Goal: Task Accomplishment & Management: Complete application form

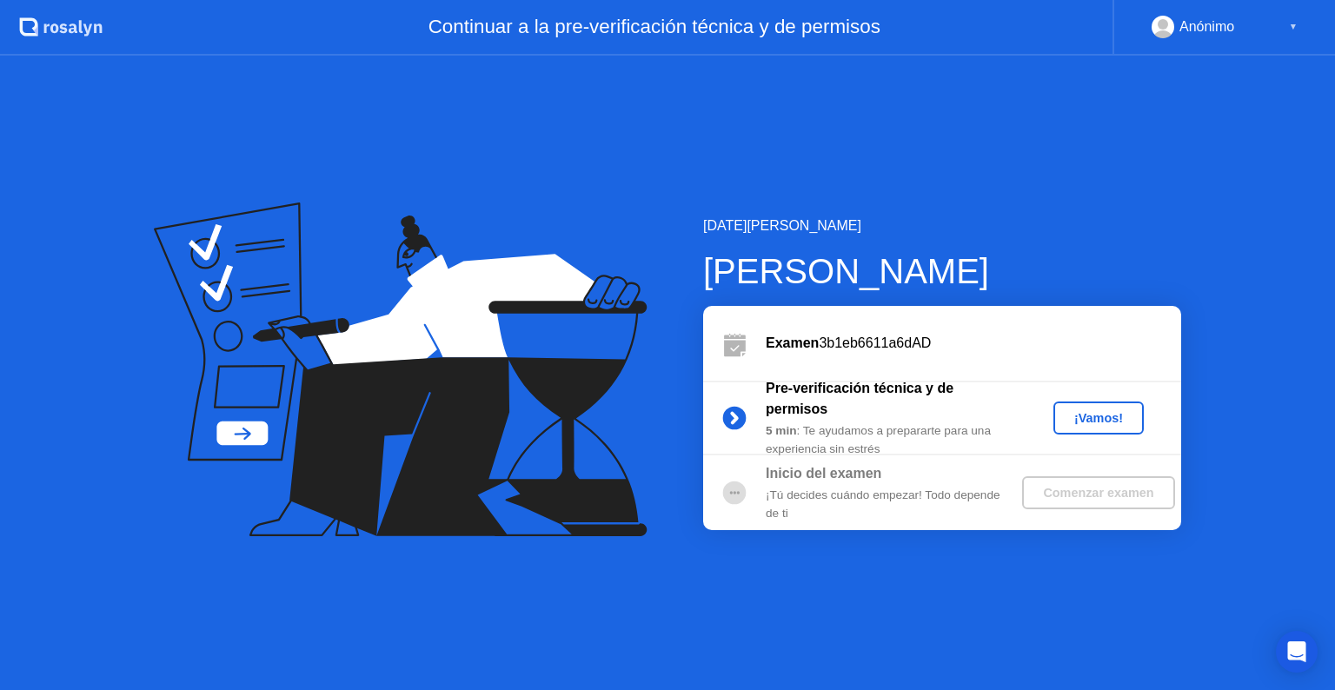
click at [1094, 424] on div "¡Vamos!" at bounding box center [1098, 418] width 76 height 14
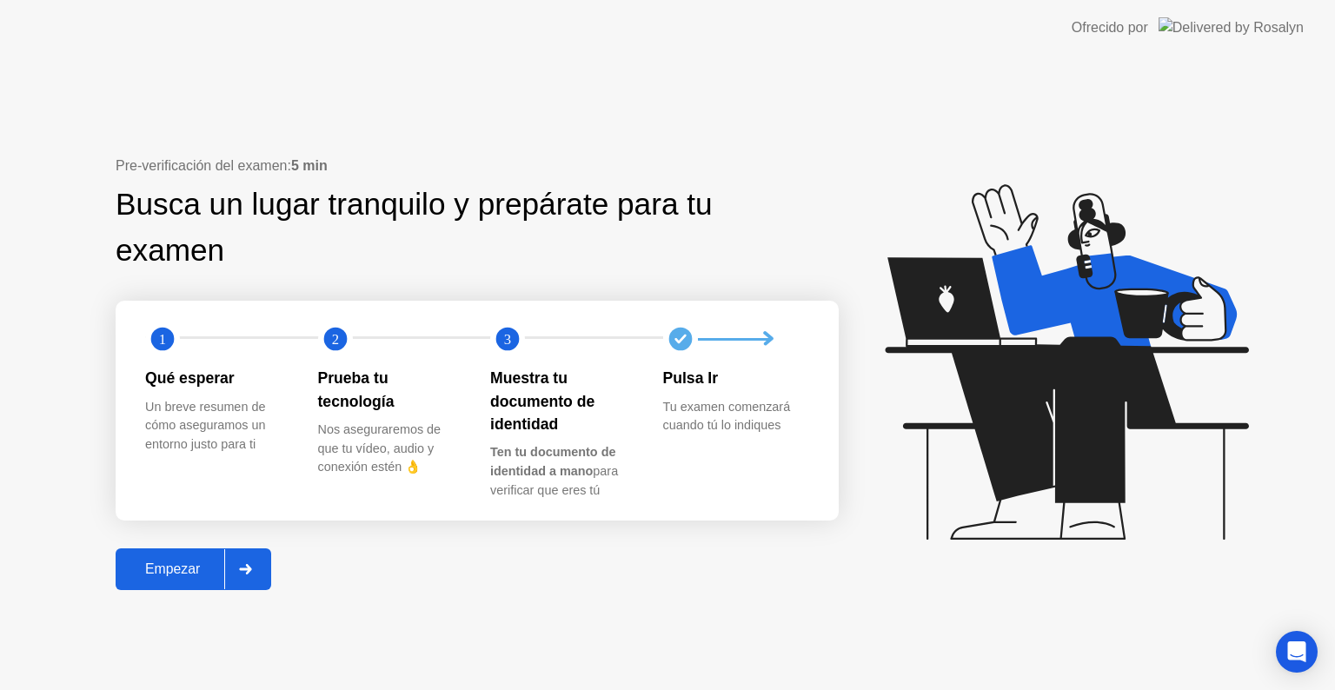
click at [150, 571] on div "Empezar" at bounding box center [172, 570] width 103 height 16
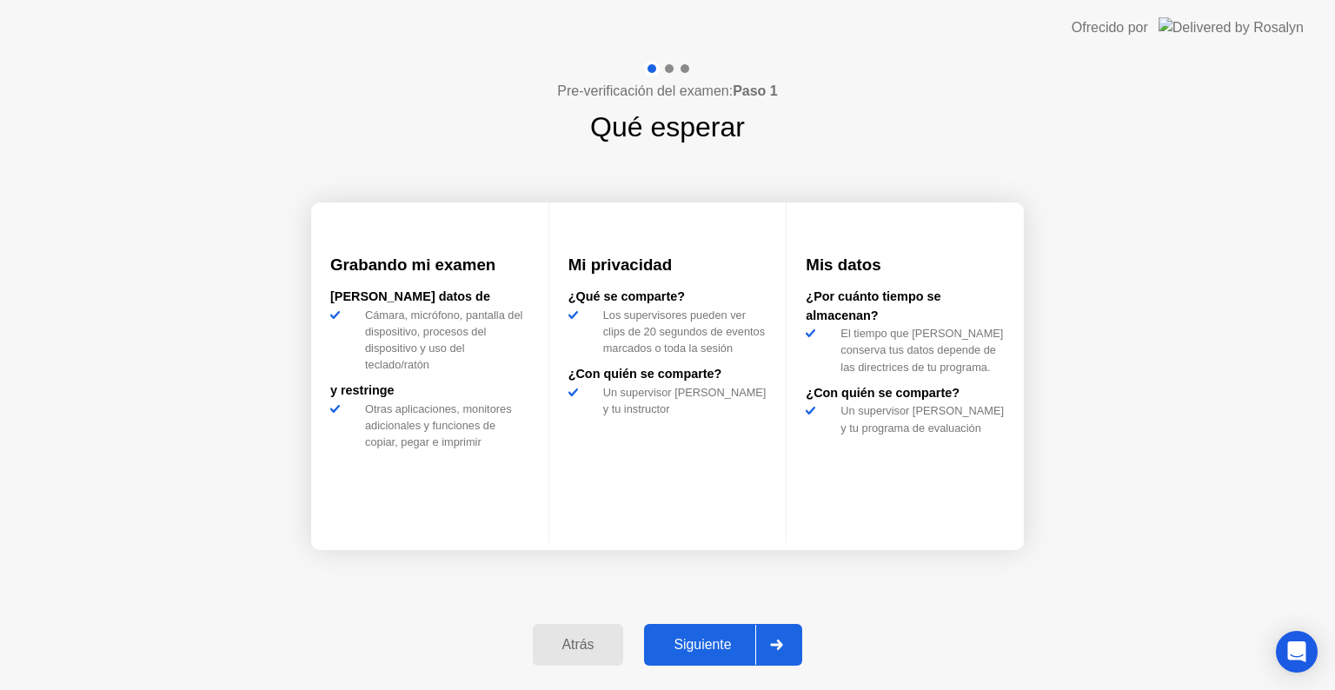
click at [780, 651] on div at bounding box center [776, 645] width 42 height 40
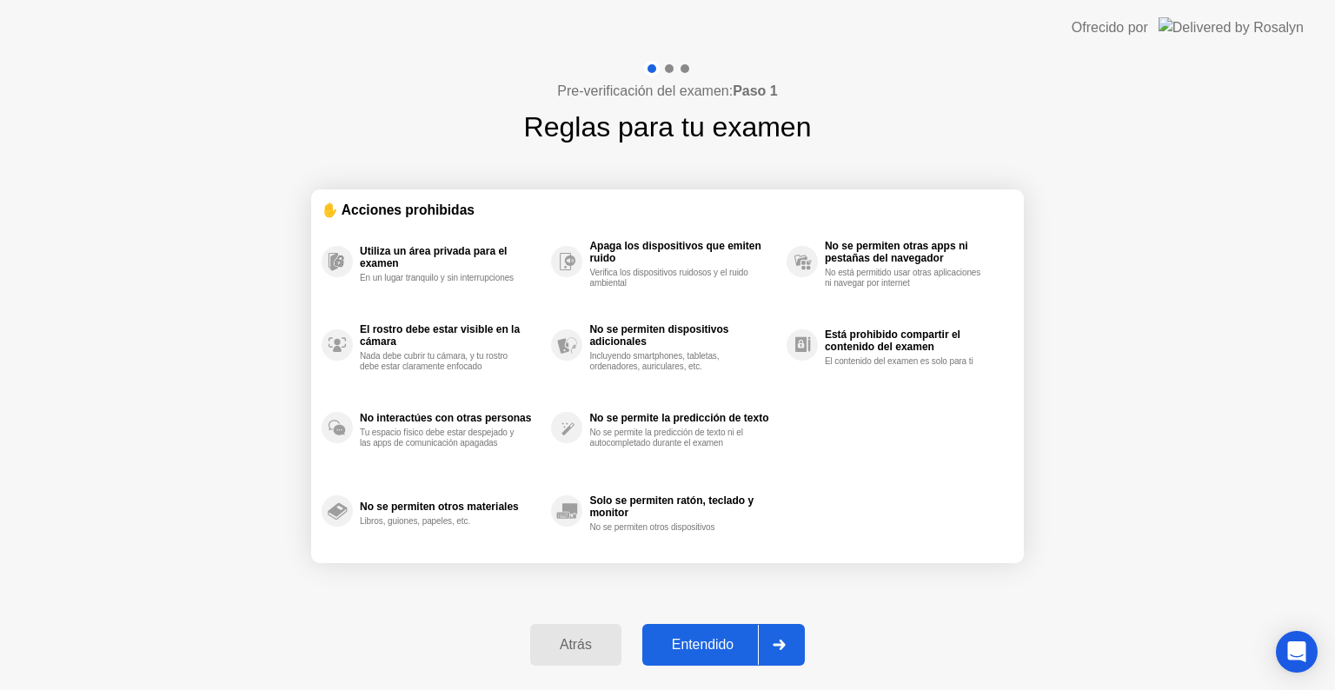
click at [780, 651] on div at bounding box center [779, 645] width 42 height 40
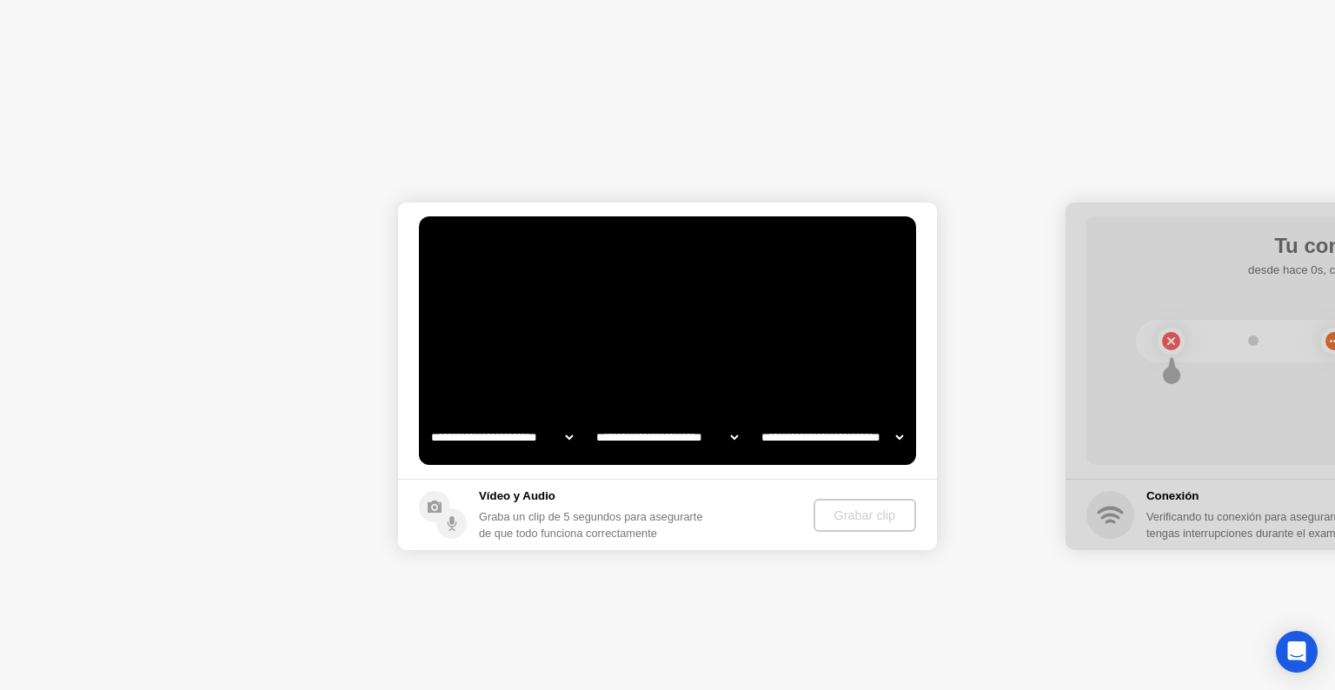
select select "**********"
select select "*******"
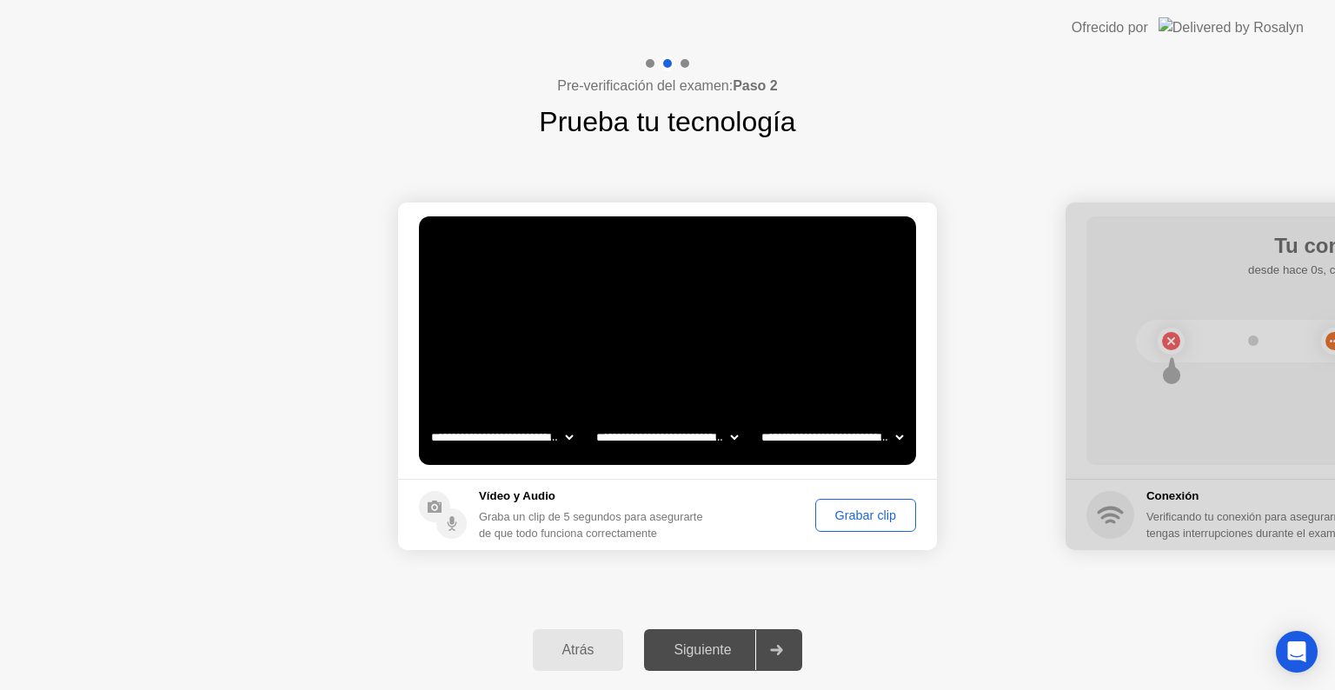
click at [860, 509] on div "Grabar clip" at bounding box center [865, 516] width 89 height 14
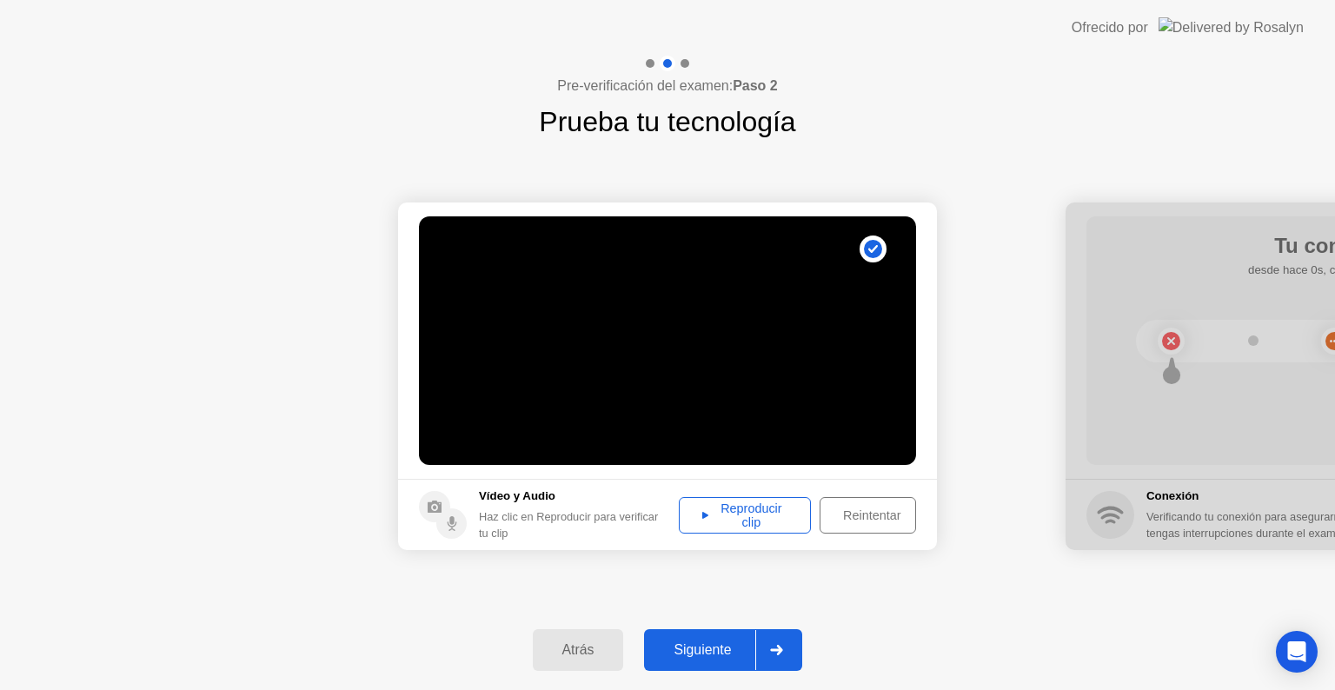
click at [771, 516] on div "Reproducir clip" at bounding box center [745, 516] width 120 height 28
click at [723, 658] on div "Siguiente" at bounding box center [702, 650] width 106 height 16
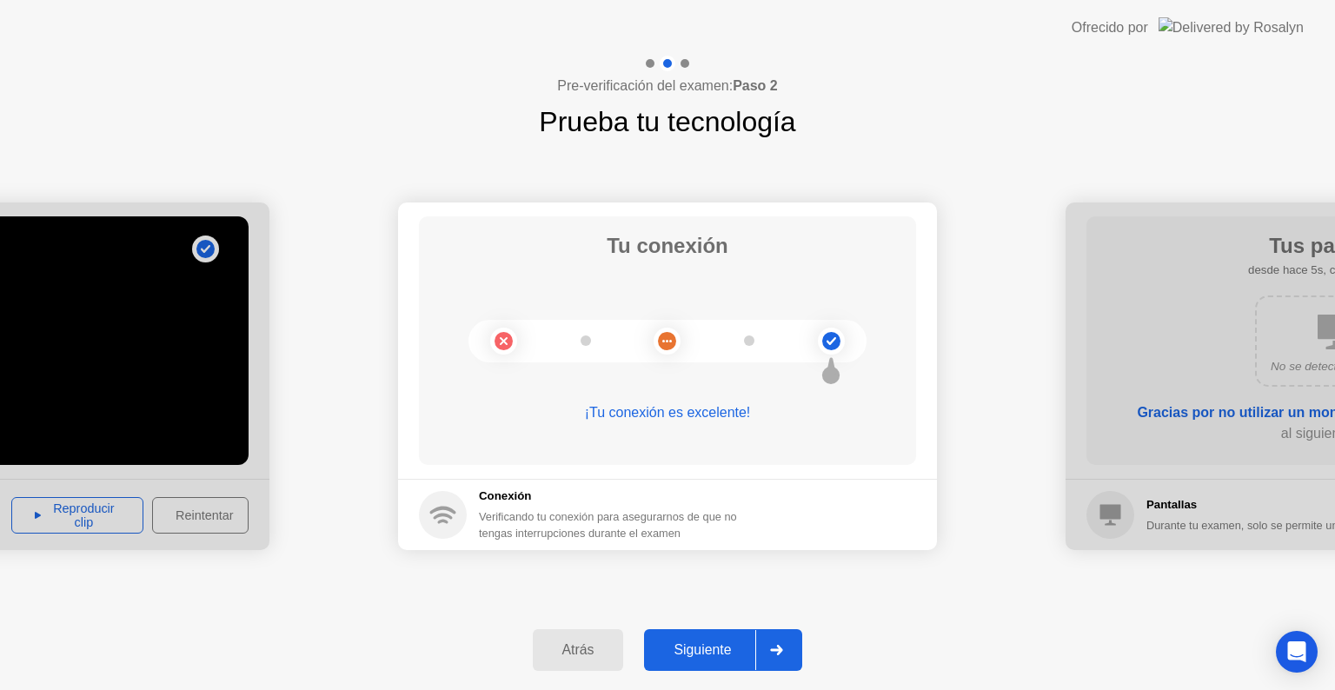
click at [701, 654] on div "Siguiente" at bounding box center [702, 650] width 106 height 16
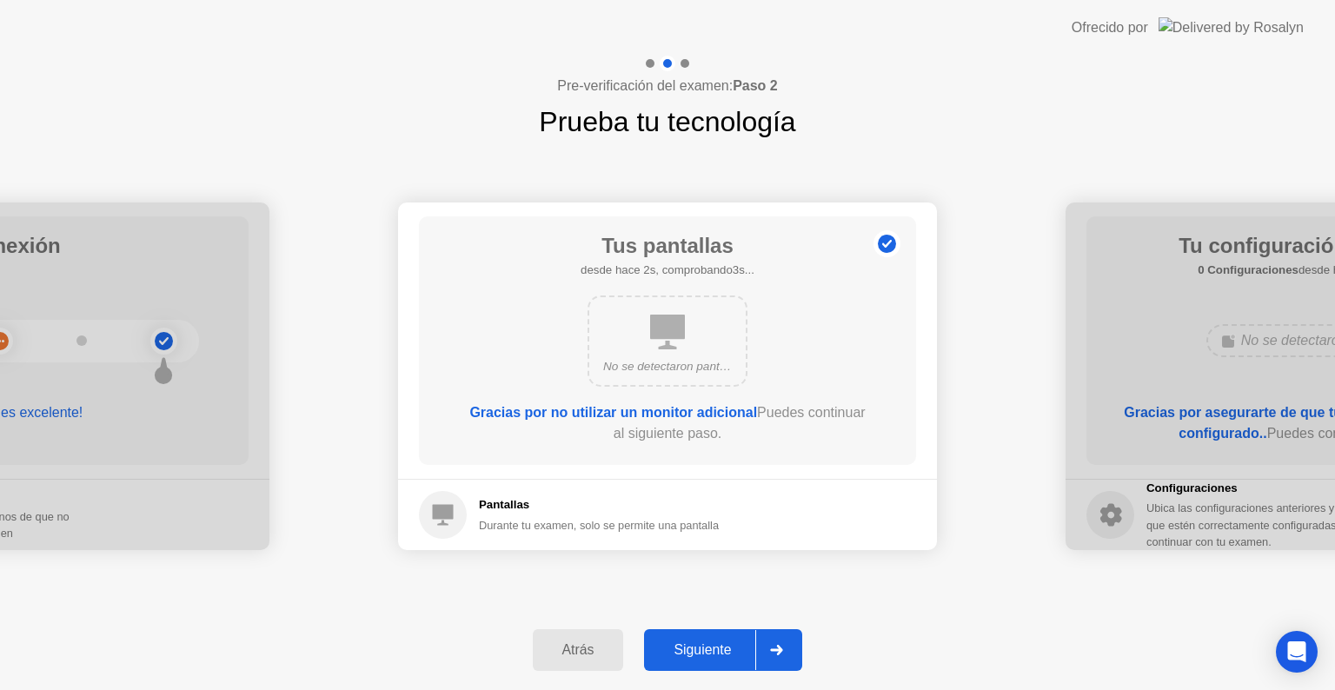
click at [705, 655] on div "Siguiente" at bounding box center [702, 650] width 106 height 16
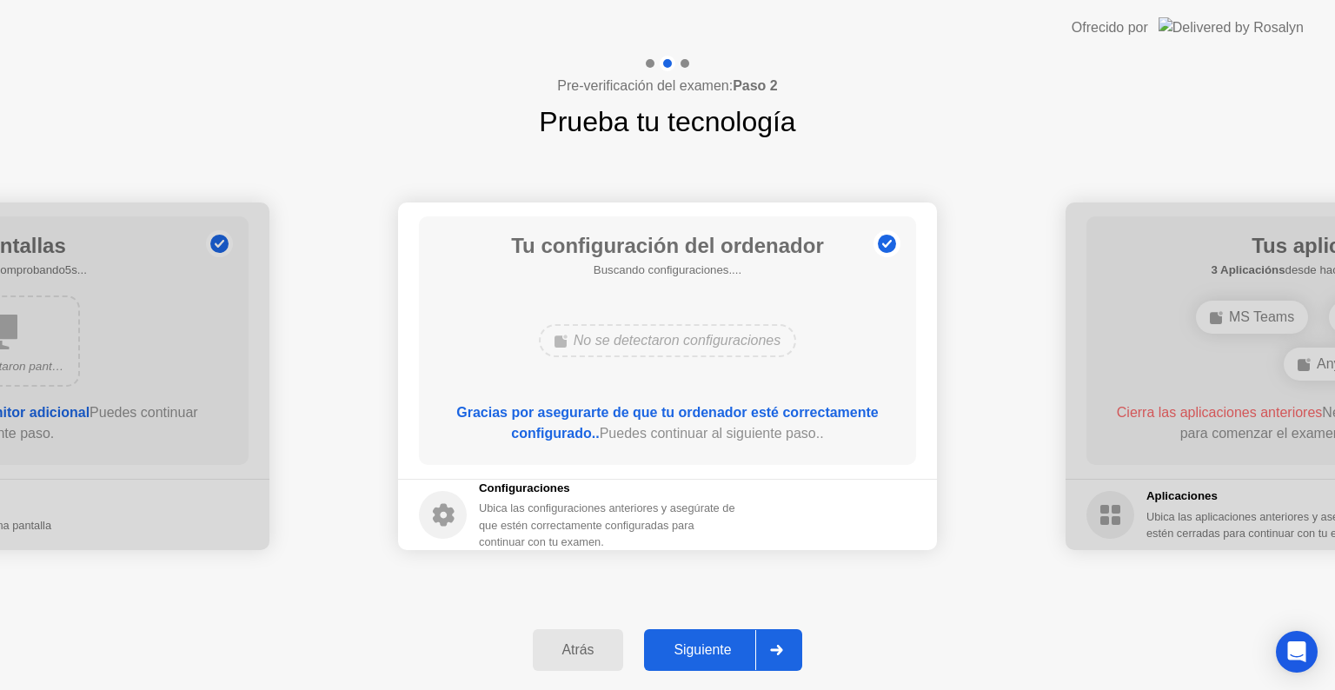
click at [705, 655] on div "Siguiente" at bounding box center [702, 650] width 106 height 16
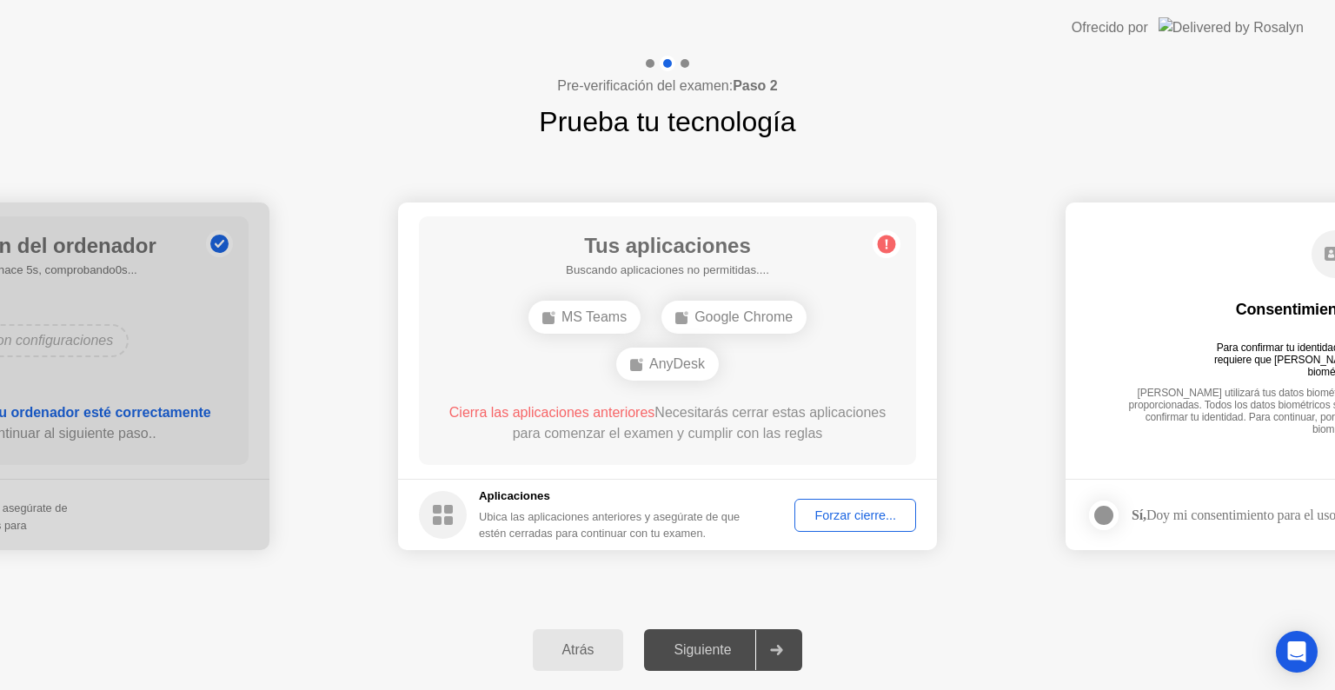
click at [851, 511] on div "Forzar cierre..." at bounding box center [856, 516] width 110 height 14
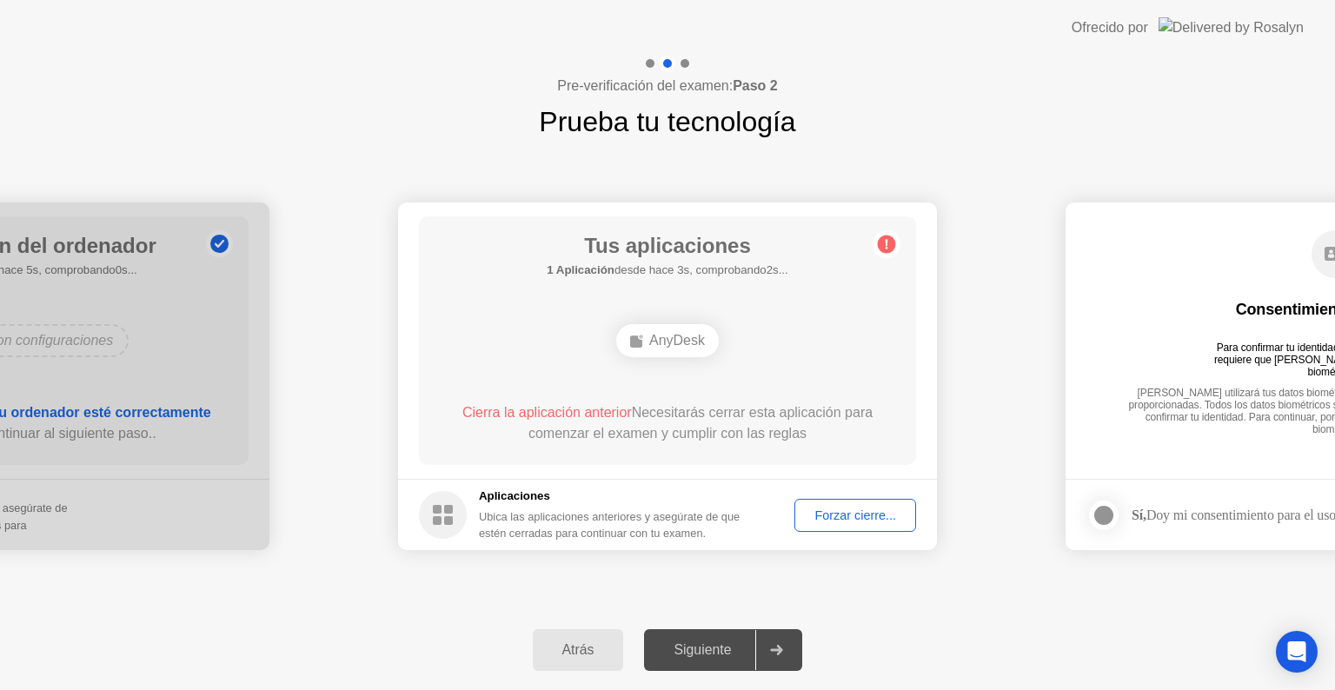
click at [672, 346] on div "AnyDesk" at bounding box center [667, 340] width 103 height 33
click at [841, 516] on div "Forzar cierre..." at bounding box center [856, 516] width 110 height 14
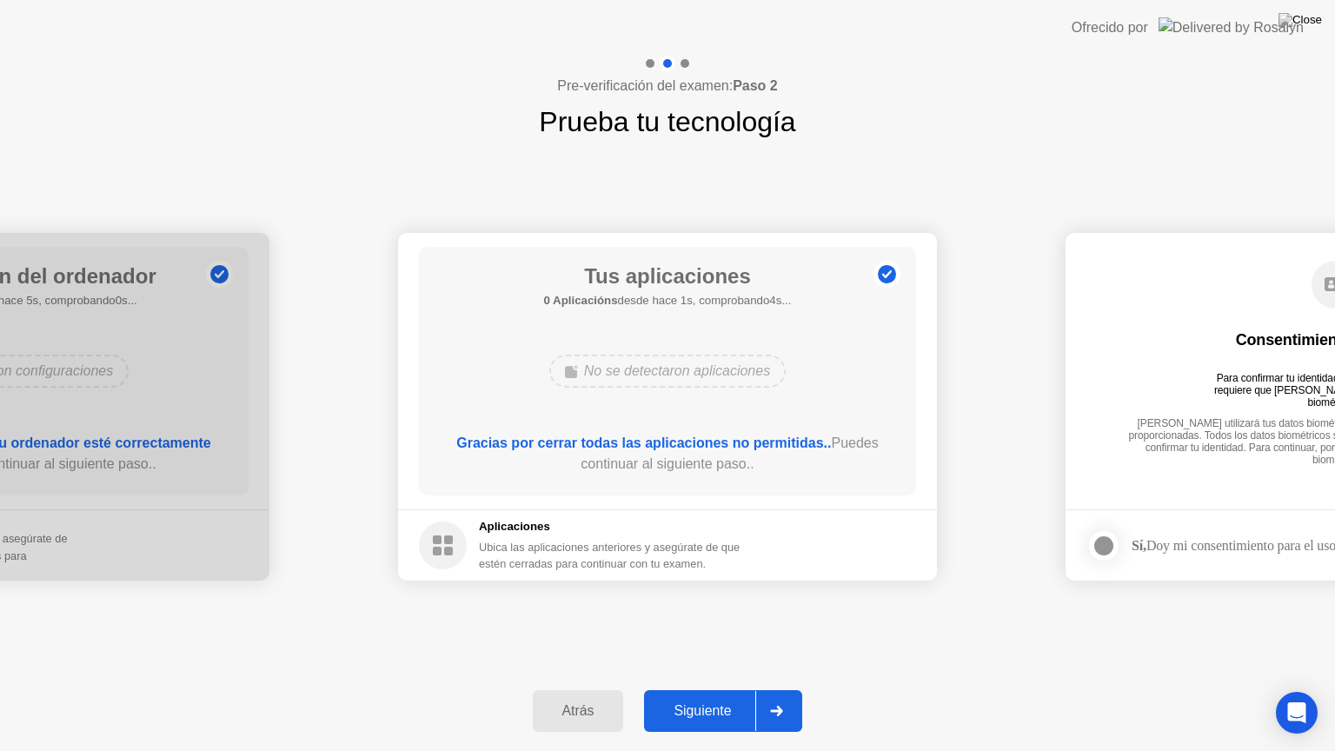
click at [692, 689] on div "Siguiente" at bounding box center [702, 711] width 106 height 16
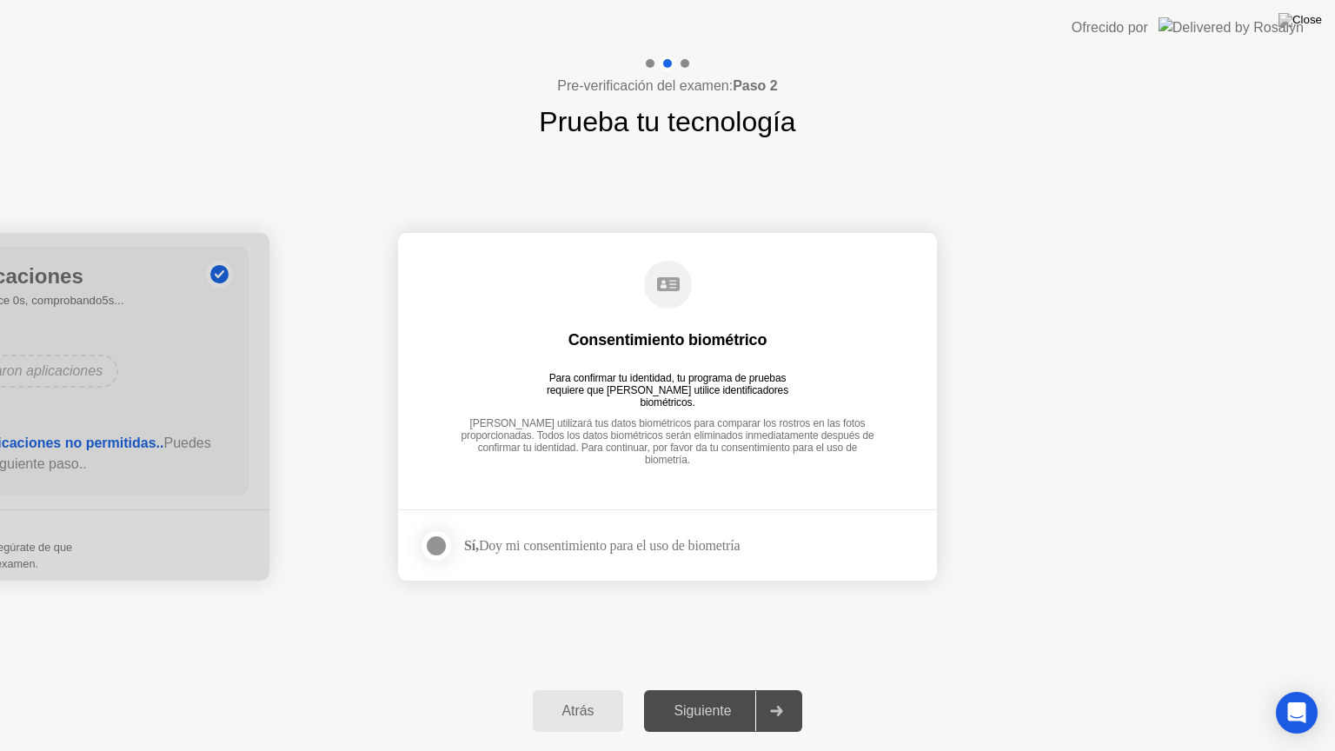
click at [438, 549] on div at bounding box center [436, 545] width 21 height 21
click at [669, 689] on div "Siguiente" at bounding box center [702, 711] width 106 height 16
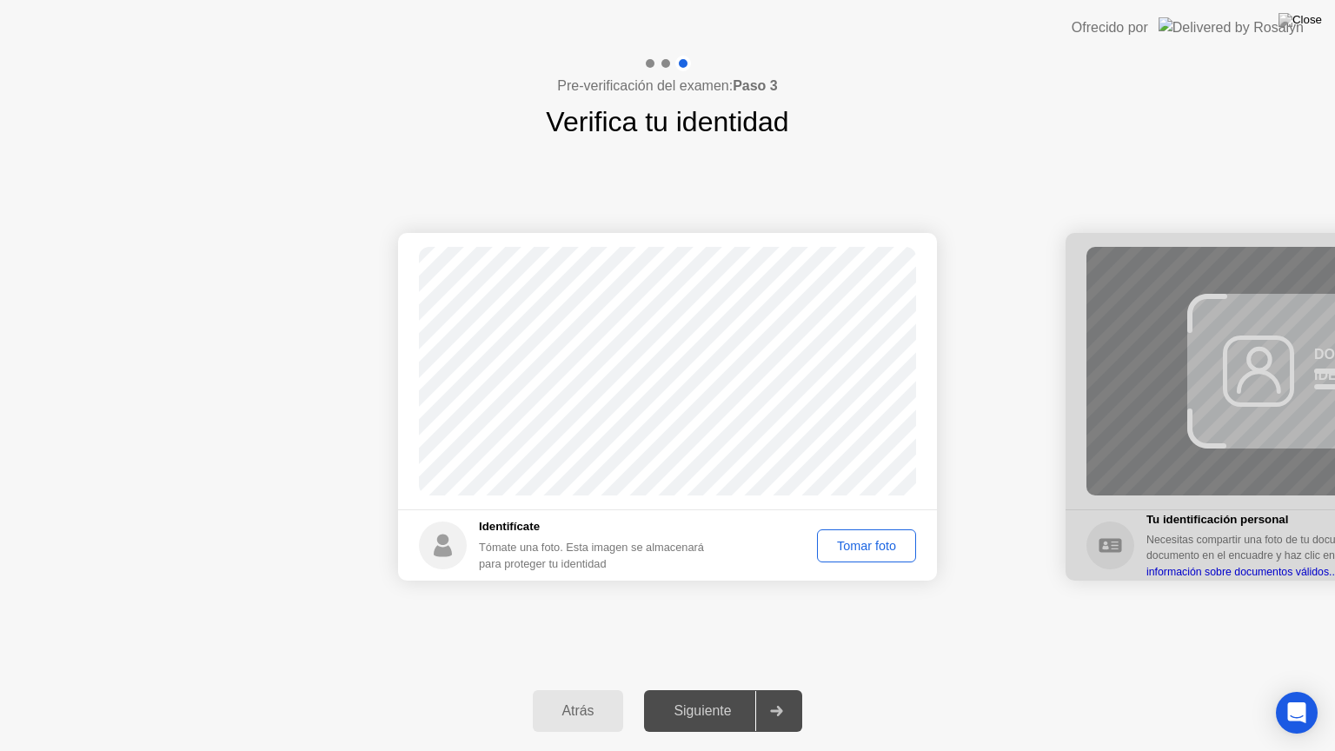
click at [834, 553] on div "Tomar foto" at bounding box center [866, 546] width 87 height 14
click at [708, 689] on div "Siguiente" at bounding box center [702, 711] width 106 height 16
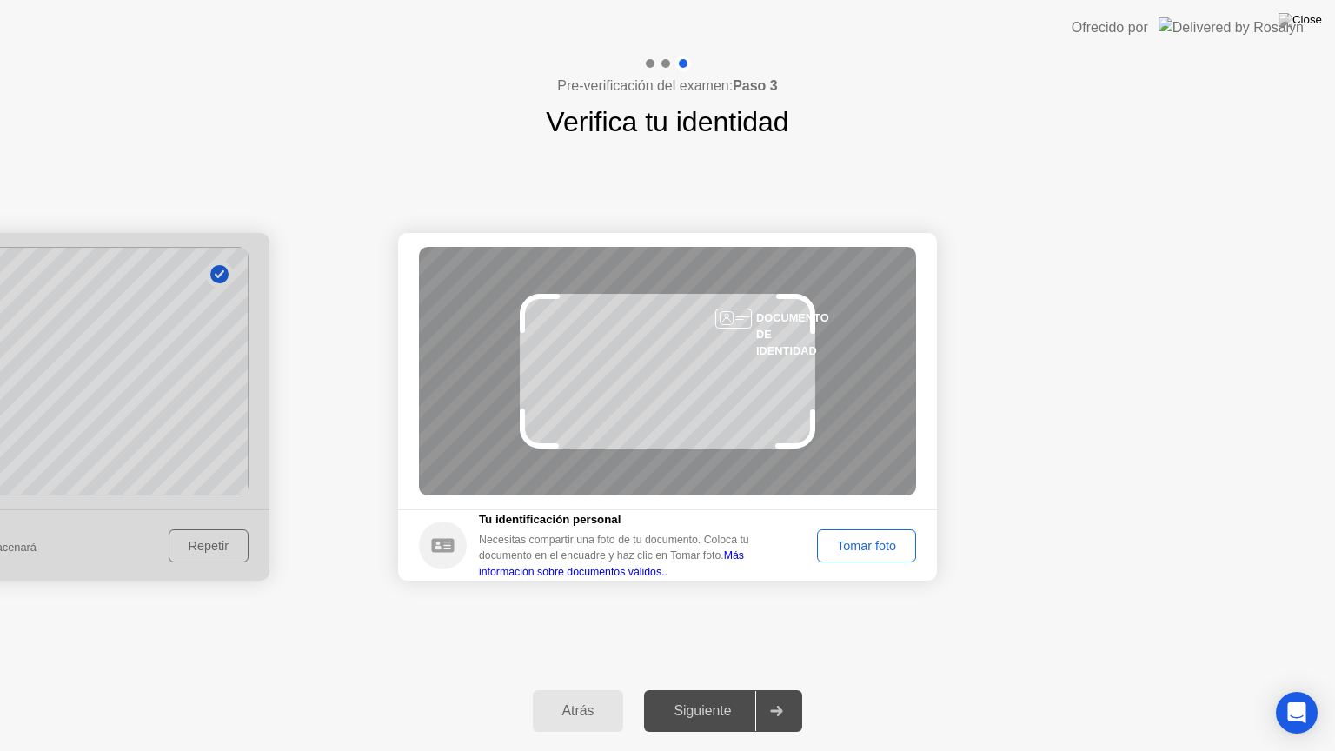
click at [849, 548] on div "Tomar foto" at bounding box center [866, 546] width 87 height 14
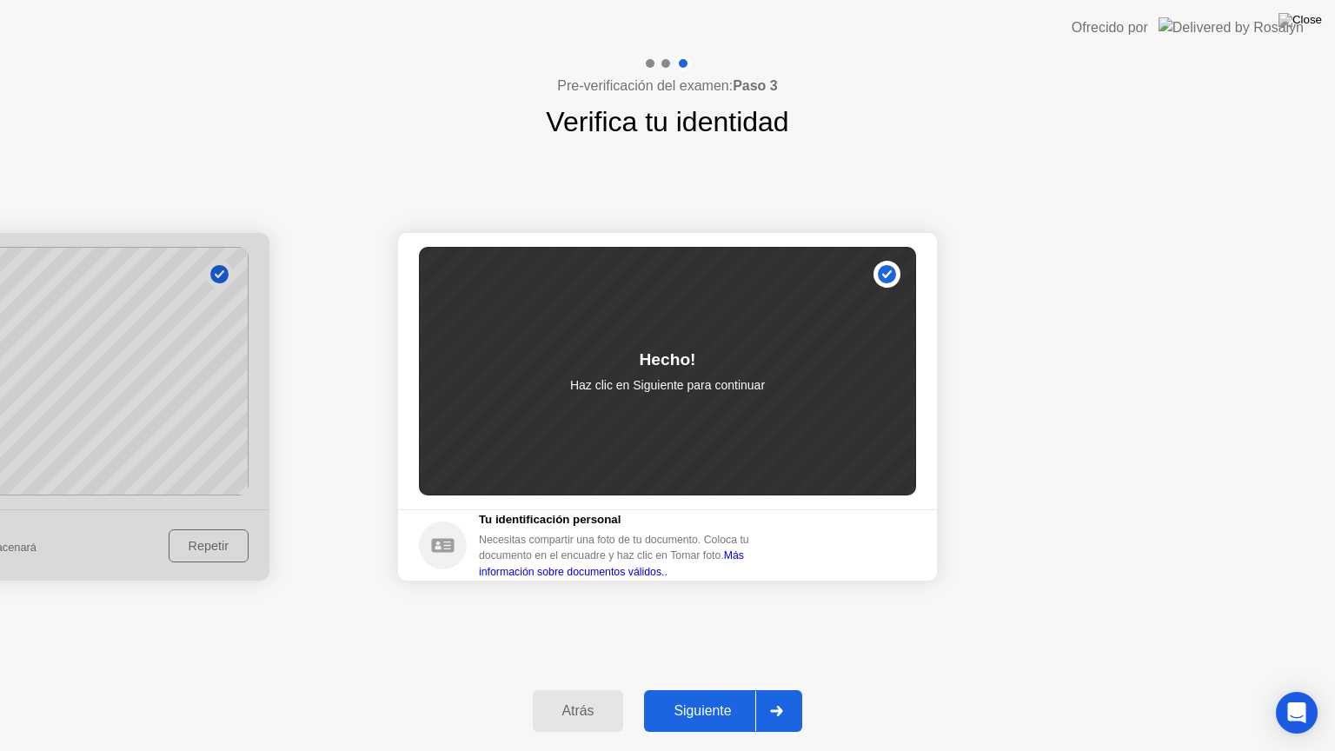
click at [728, 689] on div "Siguiente" at bounding box center [702, 711] width 106 height 16
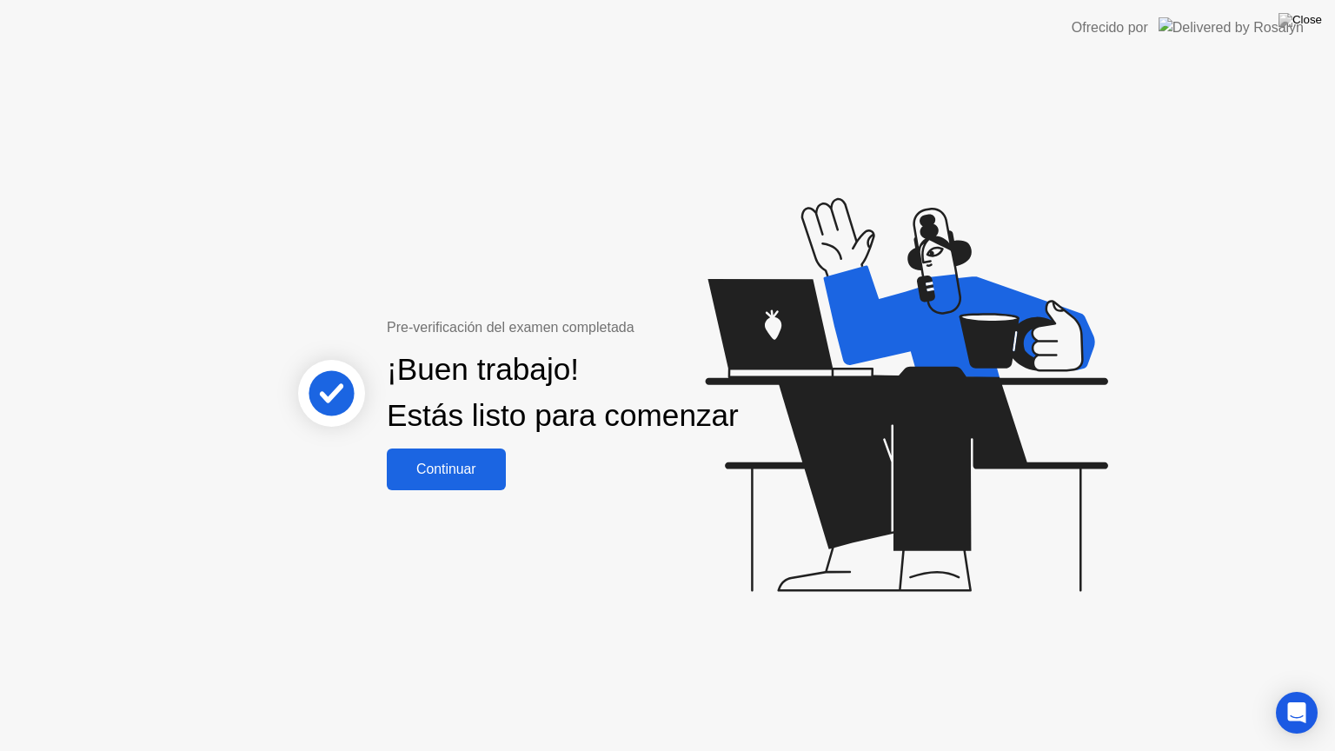
click at [436, 468] on button "Continuar" at bounding box center [446, 470] width 119 height 42
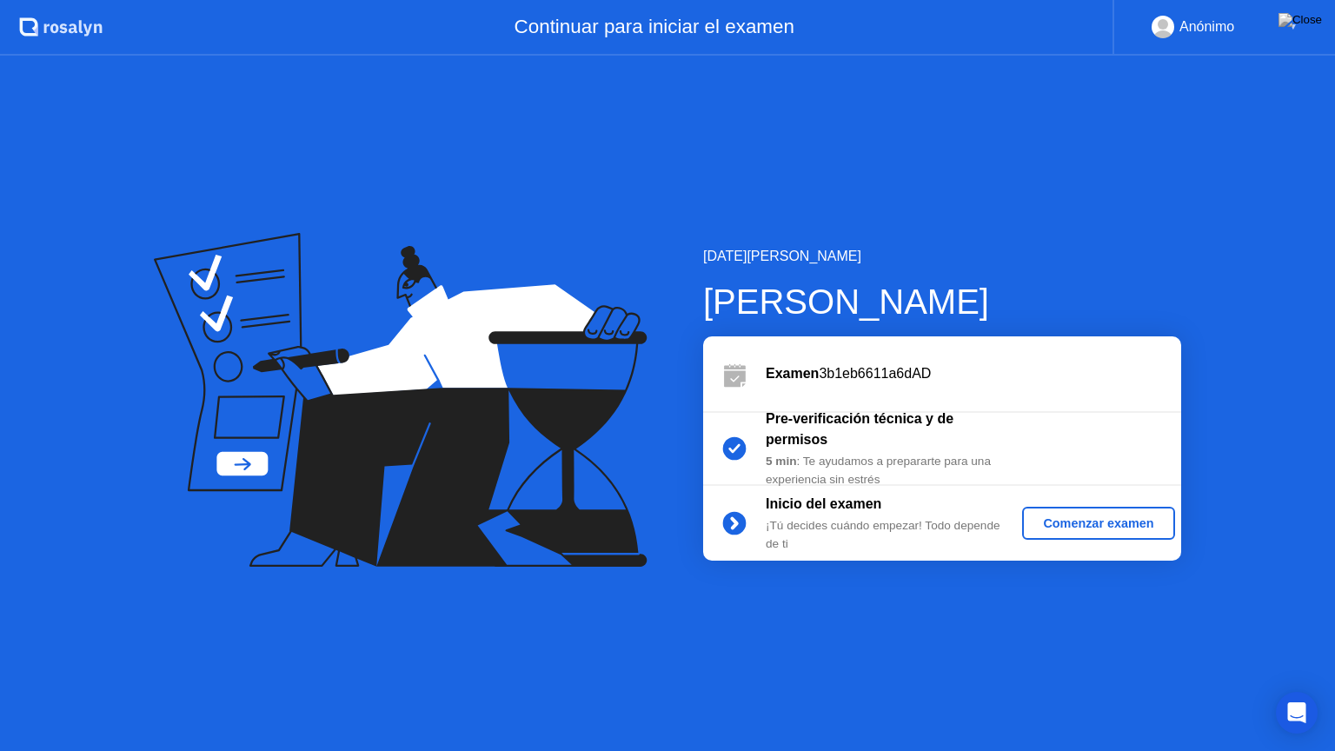
click at [1080, 522] on div "Comenzar examen" at bounding box center [1098, 523] width 138 height 14
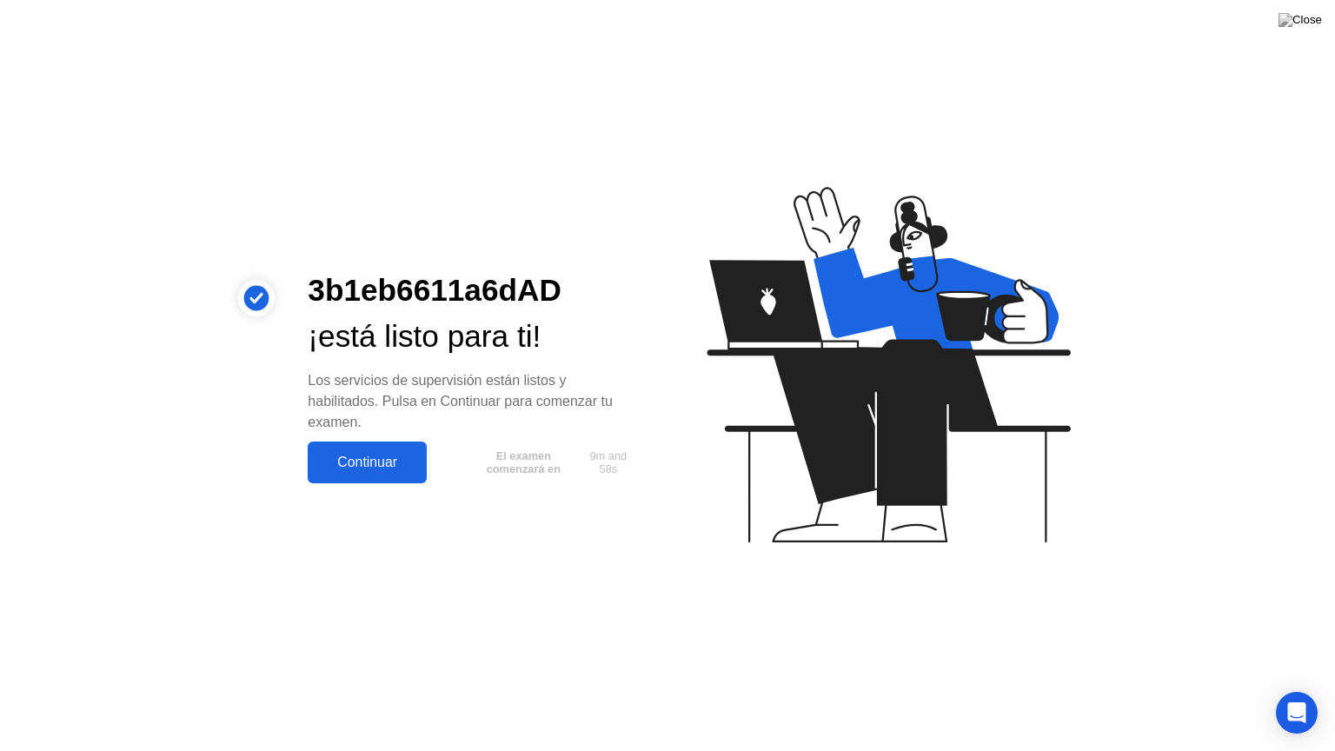
click at [371, 462] on div "Continuar" at bounding box center [367, 463] width 109 height 16
